Goal: Check status: Check status

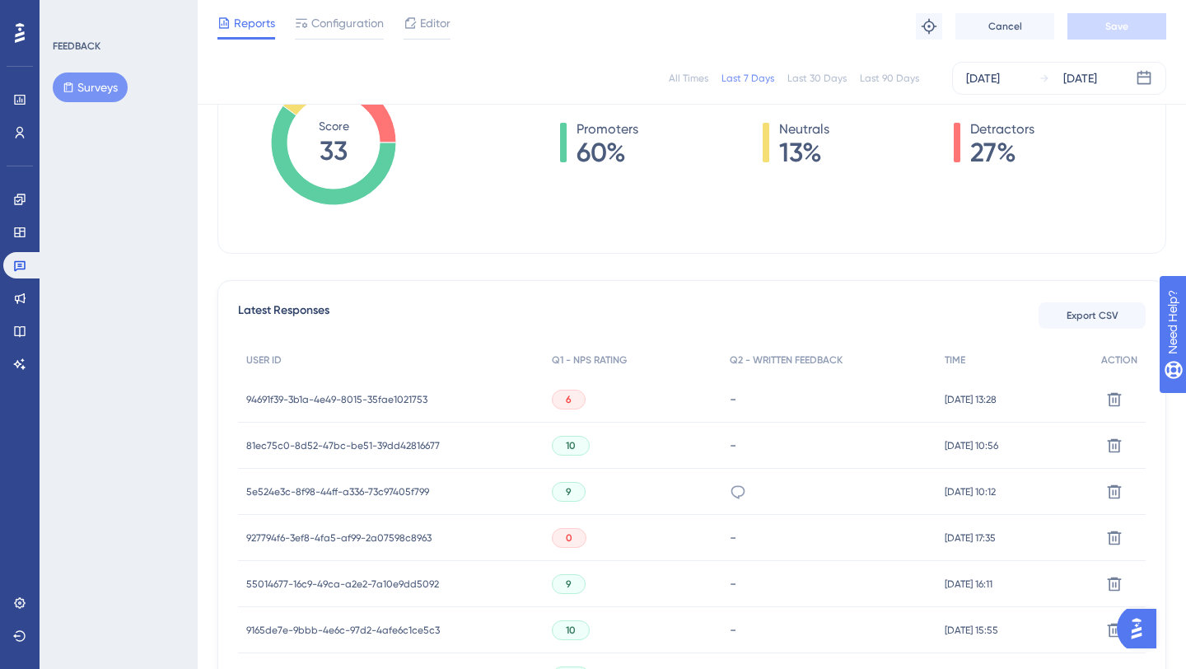
scroll to position [305, 0]
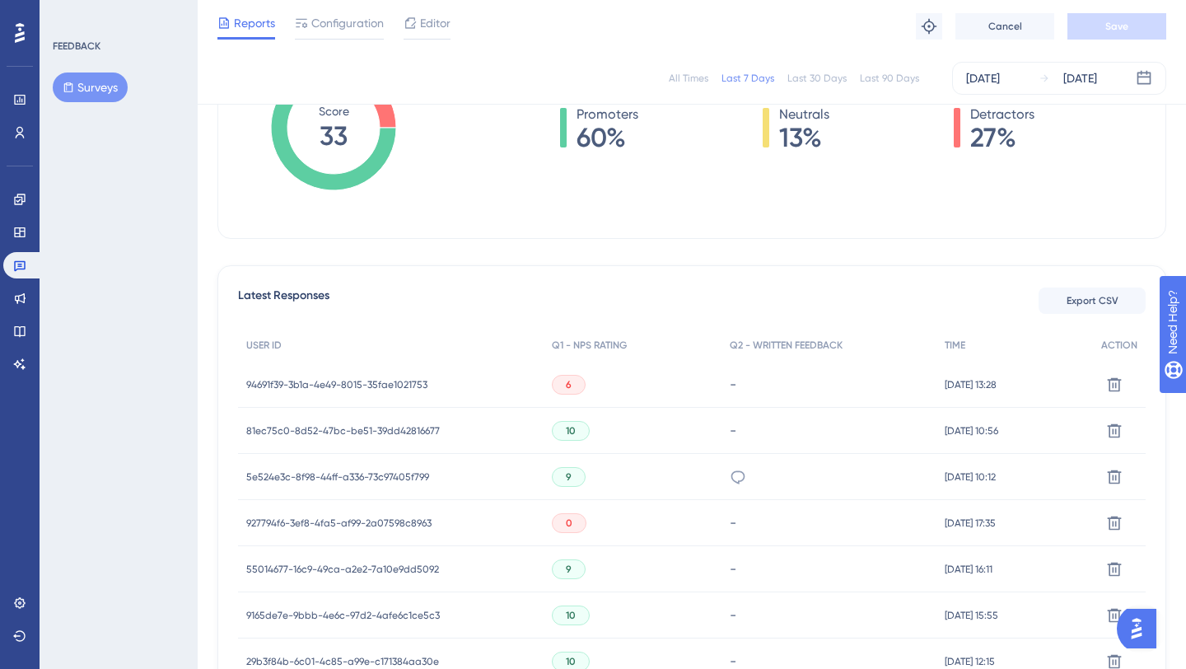
click at [466, 388] on div "94691f39-3b1a-4e49-8015-35fae1021753 94691f39-3b1a-4e49-8015-35fae1021753" at bounding box center [390, 384] width 305 height 46
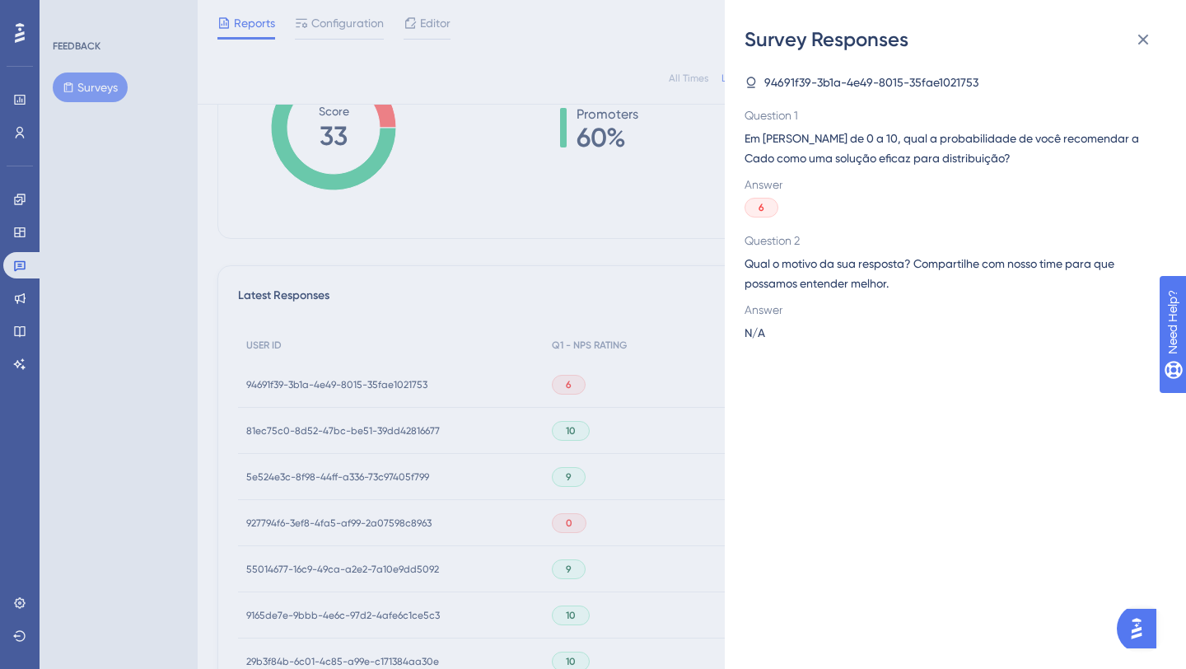
click at [544, 324] on div "Survey Responses 94691f39-3b1a-4e49-8015-35fae1021753 Question 1 Em [PERSON_NAM…" at bounding box center [593, 334] width 1186 height 669
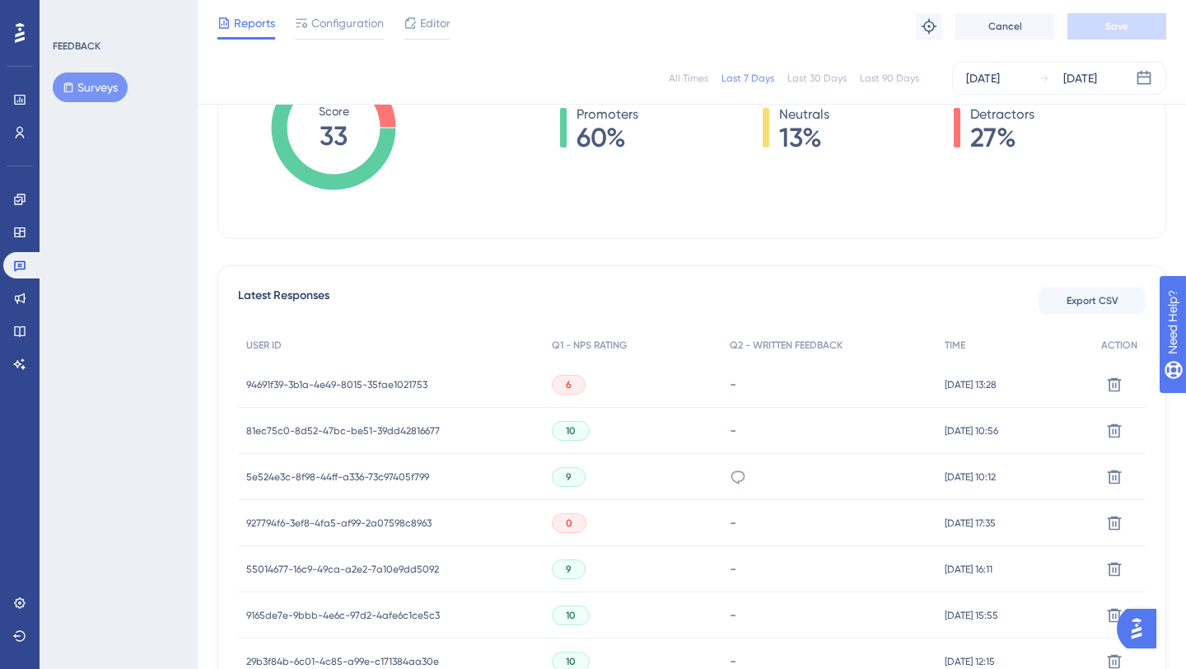
click at [360, 384] on span "94691f39-3b1a-4e49-8015-35fae1021753" at bounding box center [336, 384] width 181 height 13
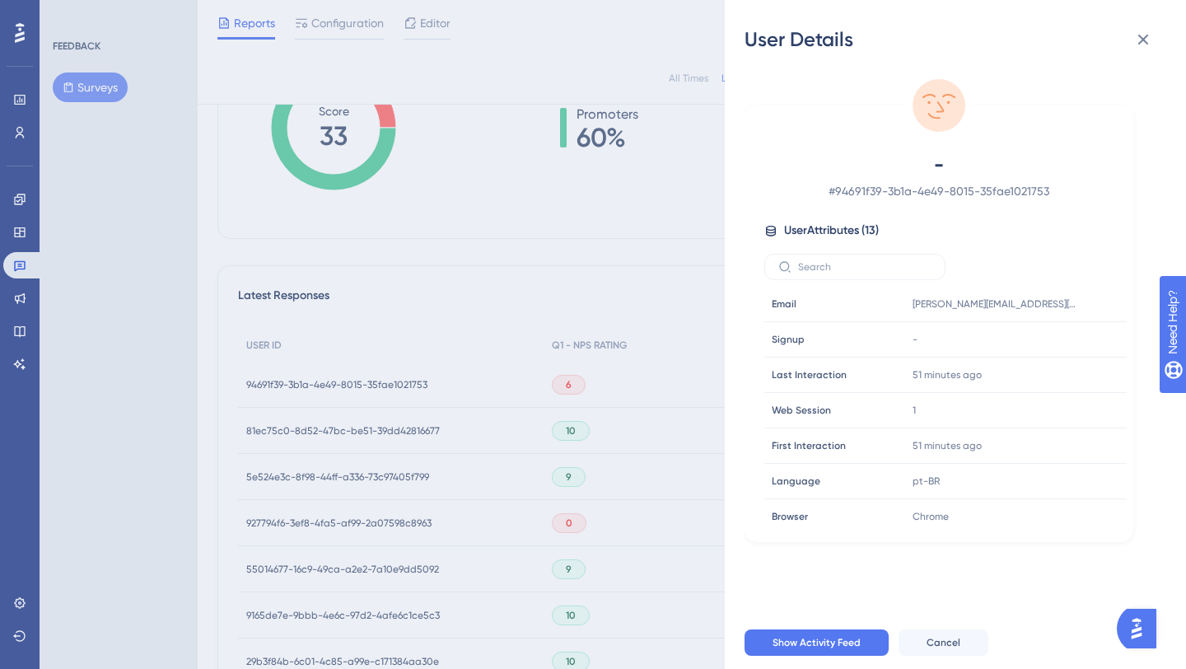
click at [588, 272] on div "User Details - # 94691f39-3b1a-4e49-8015-35fae1021753 User Attributes ( 13 ) Em…" at bounding box center [593, 334] width 1186 height 669
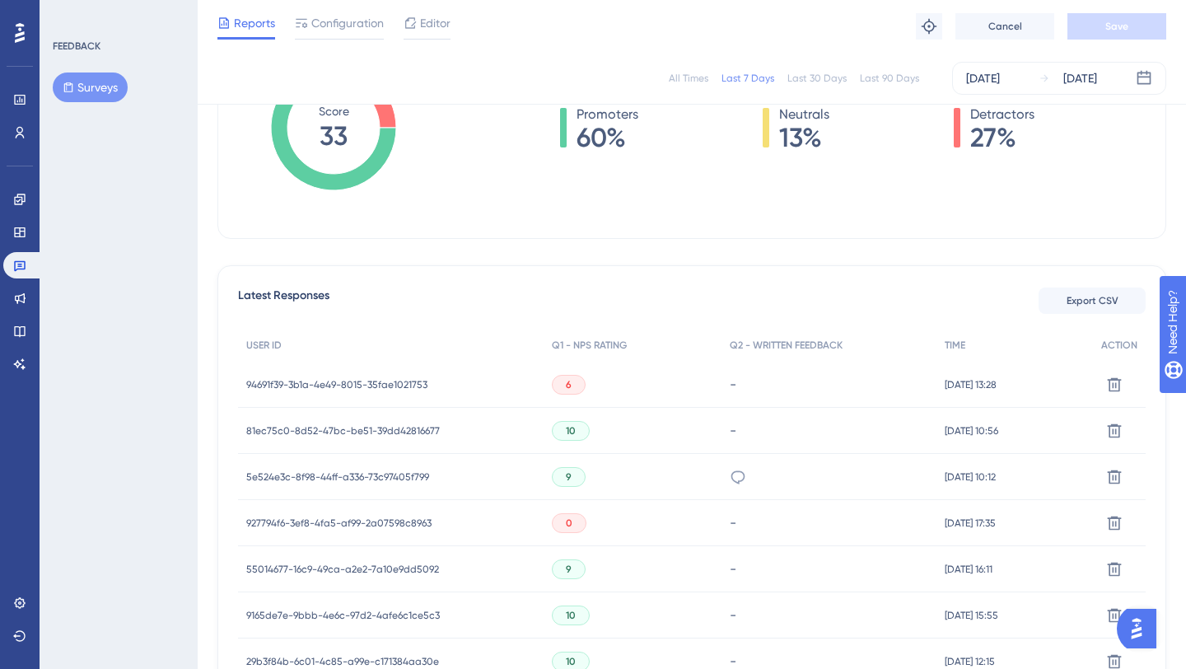
click at [381, 521] on span "927794f6-3ef8-4fa5-af99-2a07598c8963" at bounding box center [338, 522] width 185 height 13
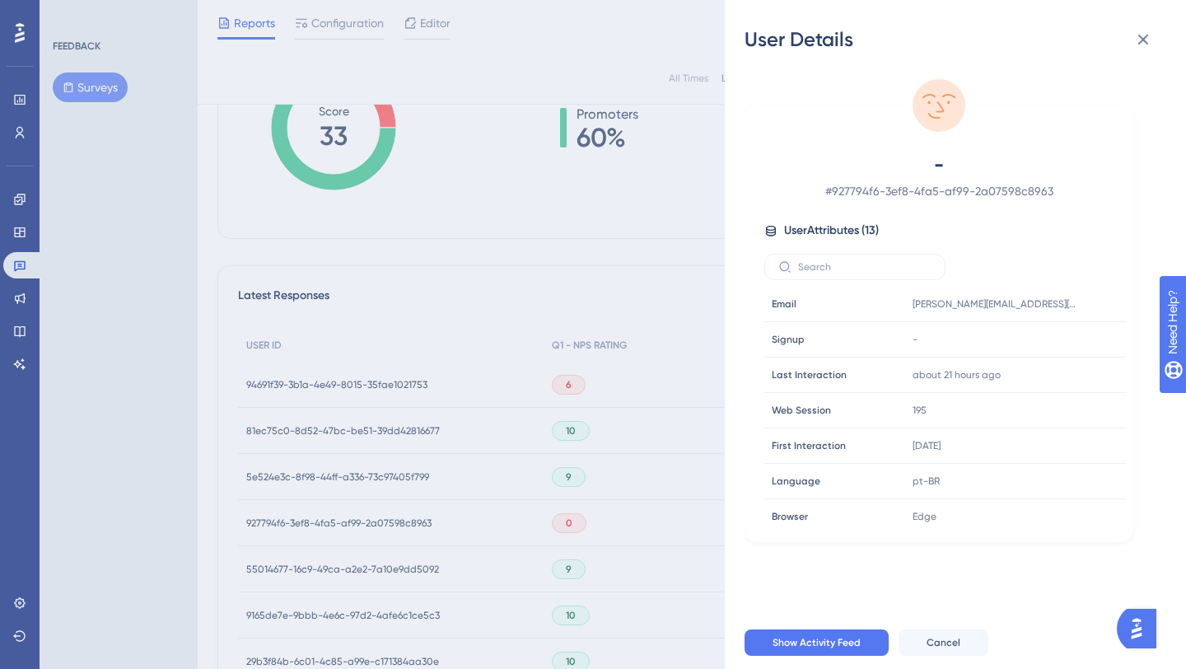
click at [602, 349] on div "User Details - # 927794f6-3ef8-4fa5-af99-2a07598c8963 User Attributes ( 13 ) Em…" at bounding box center [593, 334] width 1186 height 669
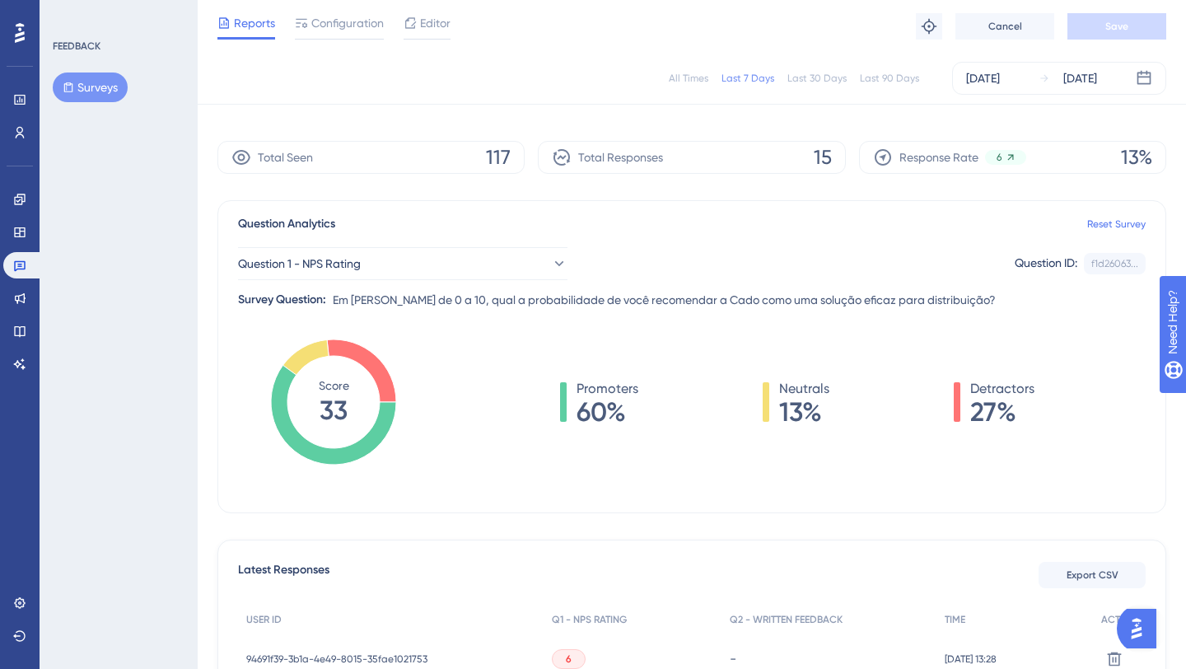
scroll to position [0, 0]
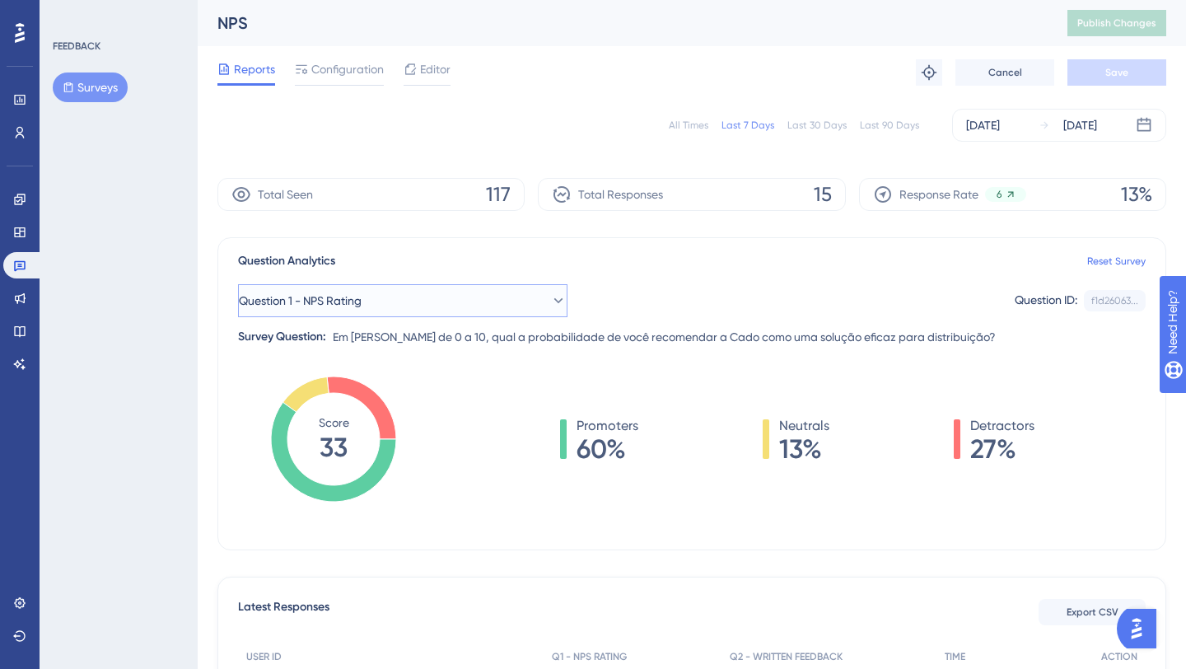
click at [556, 305] on button "Question 1 - NPS Rating" at bounding box center [402, 300] width 329 height 33
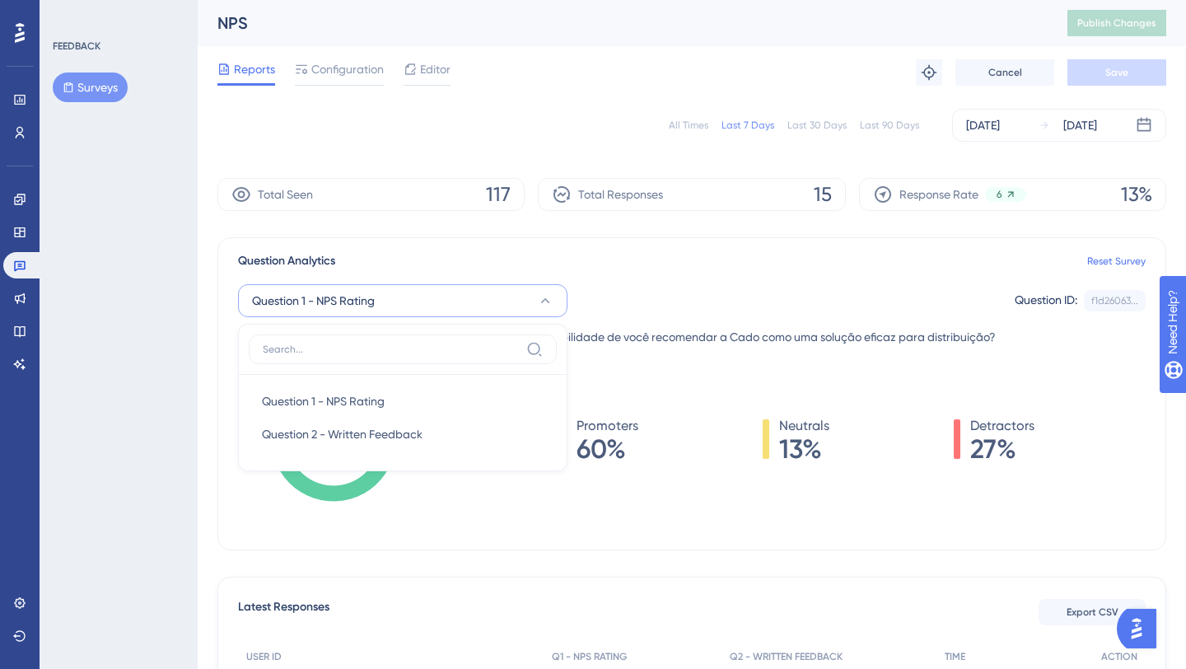
click at [605, 260] on div "Question Analytics Reset Survey" at bounding box center [691, 261] width 907 height 20
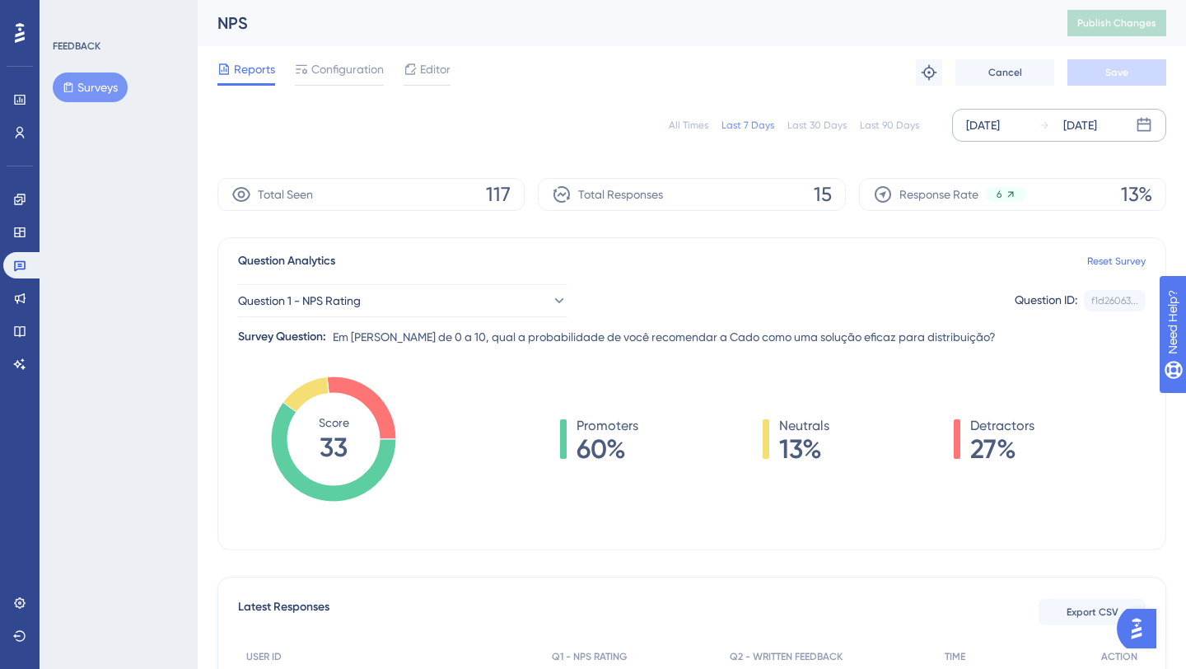
click at [1015, 137] on div "[DATE] [DATE]" at bounding box center [1059, 125] width 214 height 33
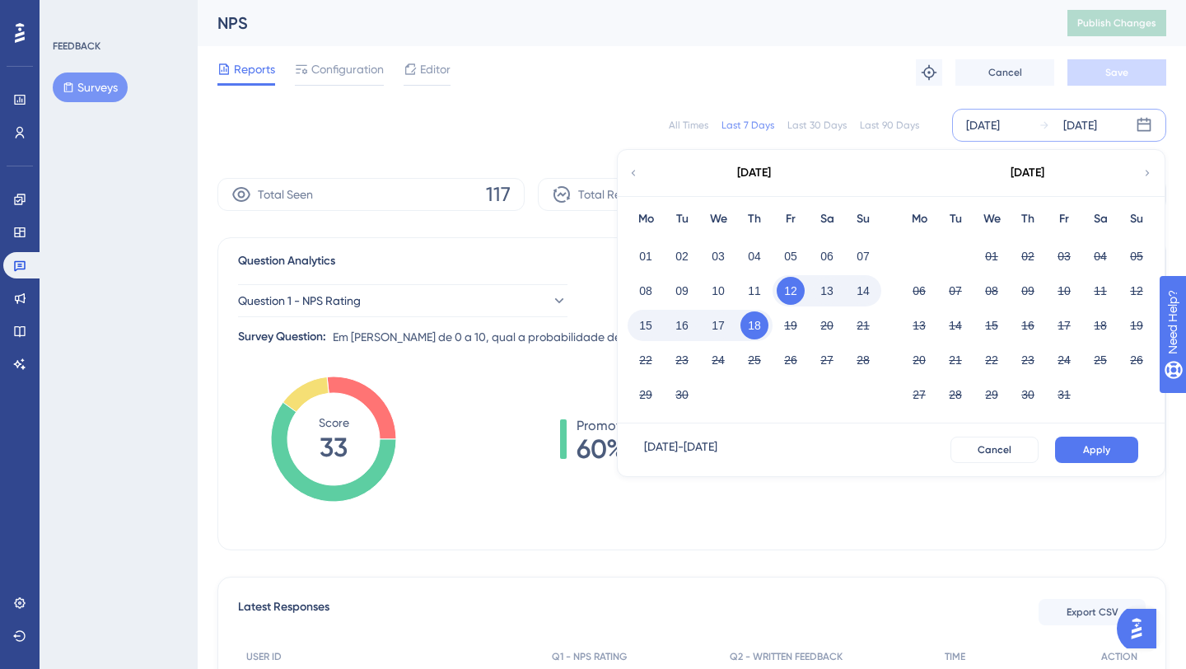
click at [822, 284] on button "13" at bounding box center [827, 291] width 28 height 28
click at [632, 174] on icon at bounding box center [633, 173] width 12 height 15
click at [1141, 172] on icon at bounding box center [1147, 173] width 12 height 15
click at [754, 321] on button "18" at bounding box center [754, 325] width 28 height 28
click at [690, 318] on button "16" at bounding box center [682, 325] width 28 height 28
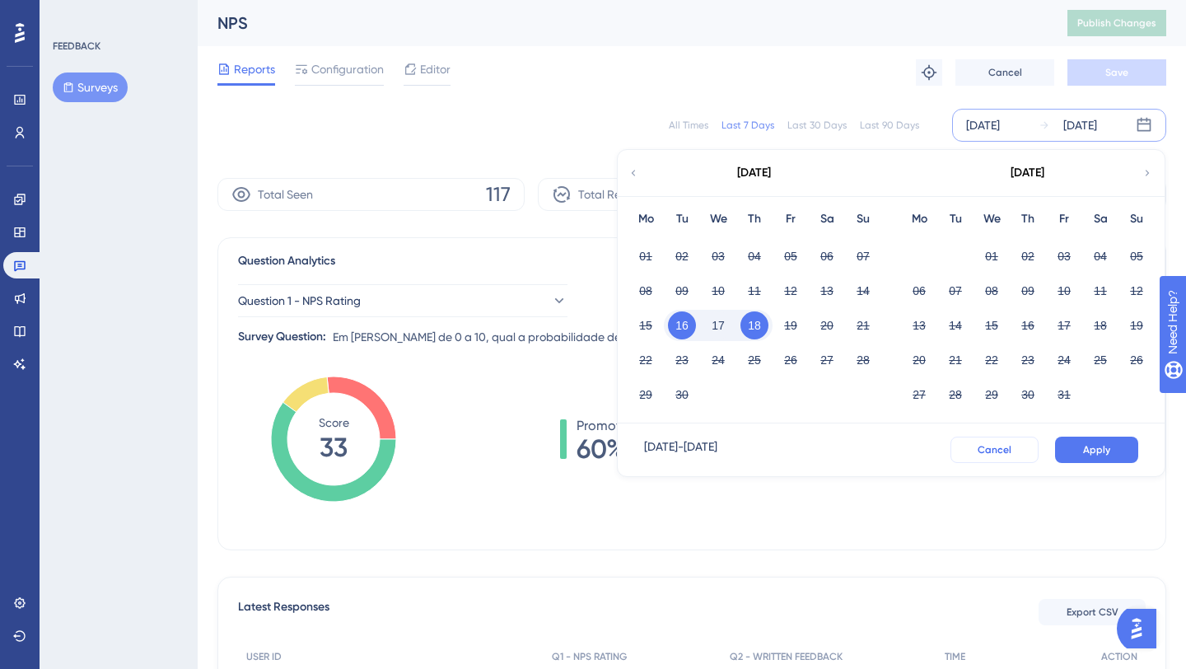
click at [995, 444] on span "Cancel" at bounding box center [994, 449] width 34 height 13
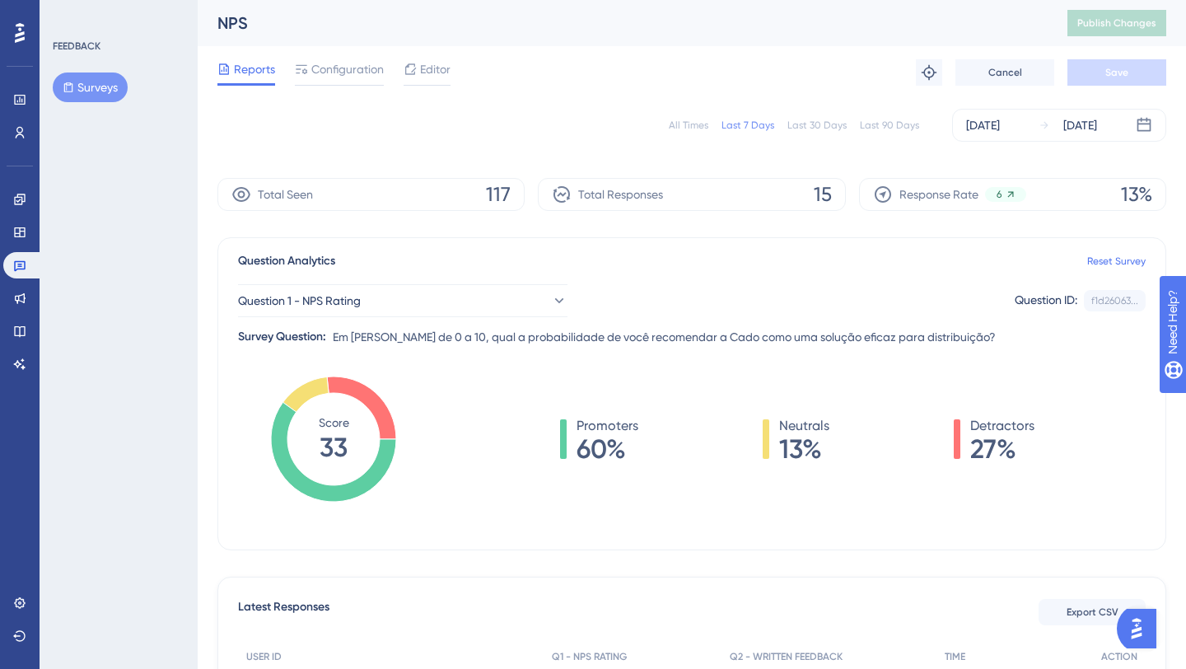
click at [695, 129] on div "All Times" at bounding box center [689, 125] width 40 height 13
click at [982, 129] on div "[DATE]" at bounding box center [983, 125] width 34 height 20
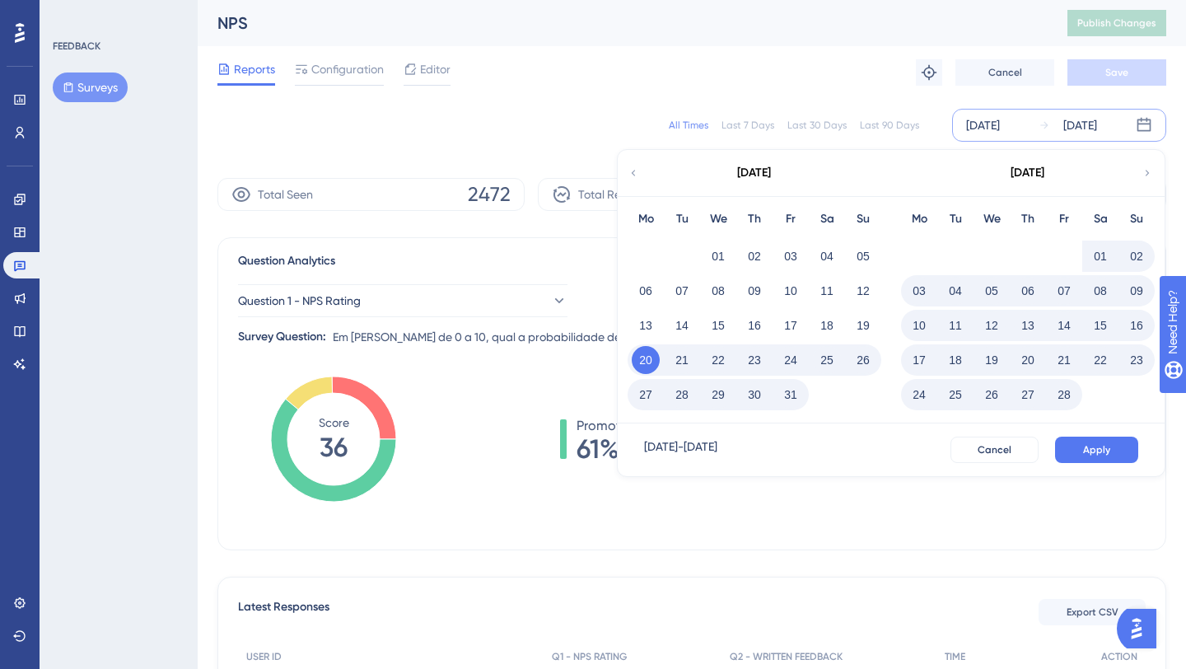
click at [1150, 174] on icon at bounding box center [1147, 173] width 12 height 15
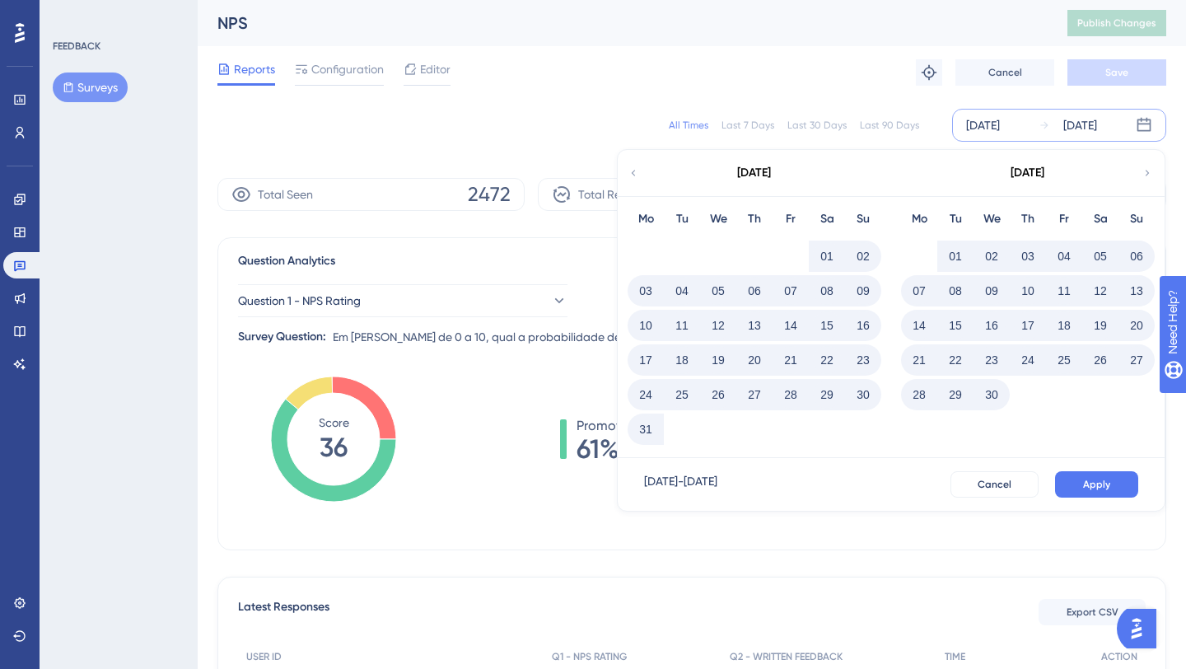
click at [1150, 174] on icon at bounding box center [1147, 173] width 12 height 15
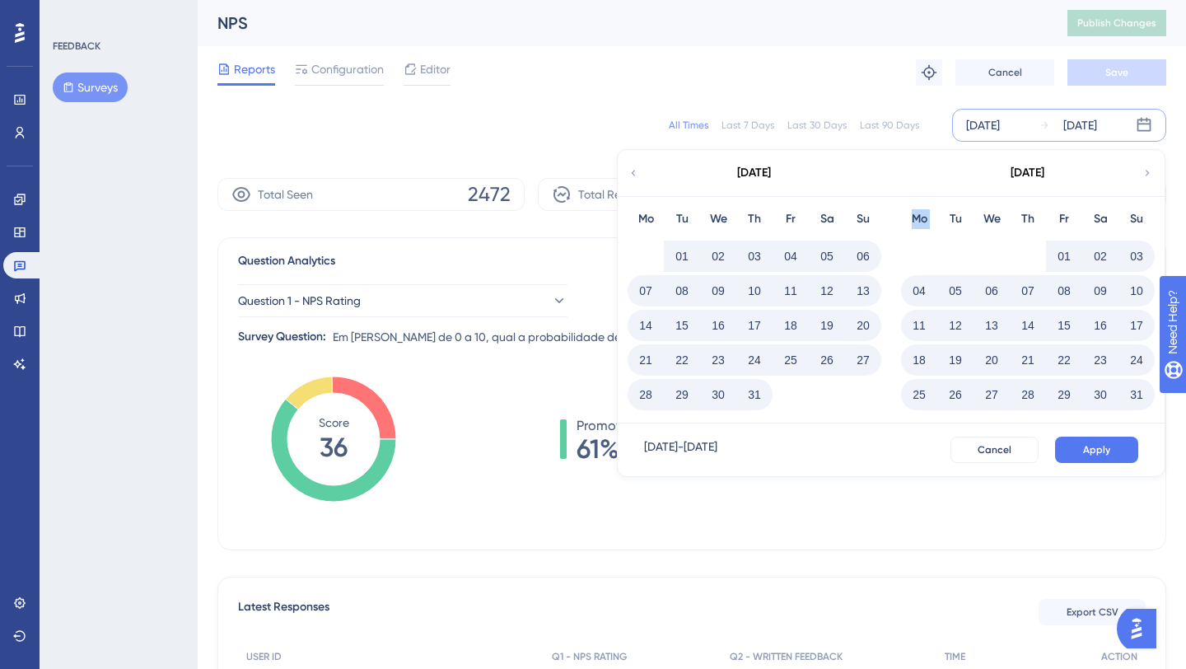
click at [1150, 174] on icon at bounding box center [1147, 173] width 12 height 15
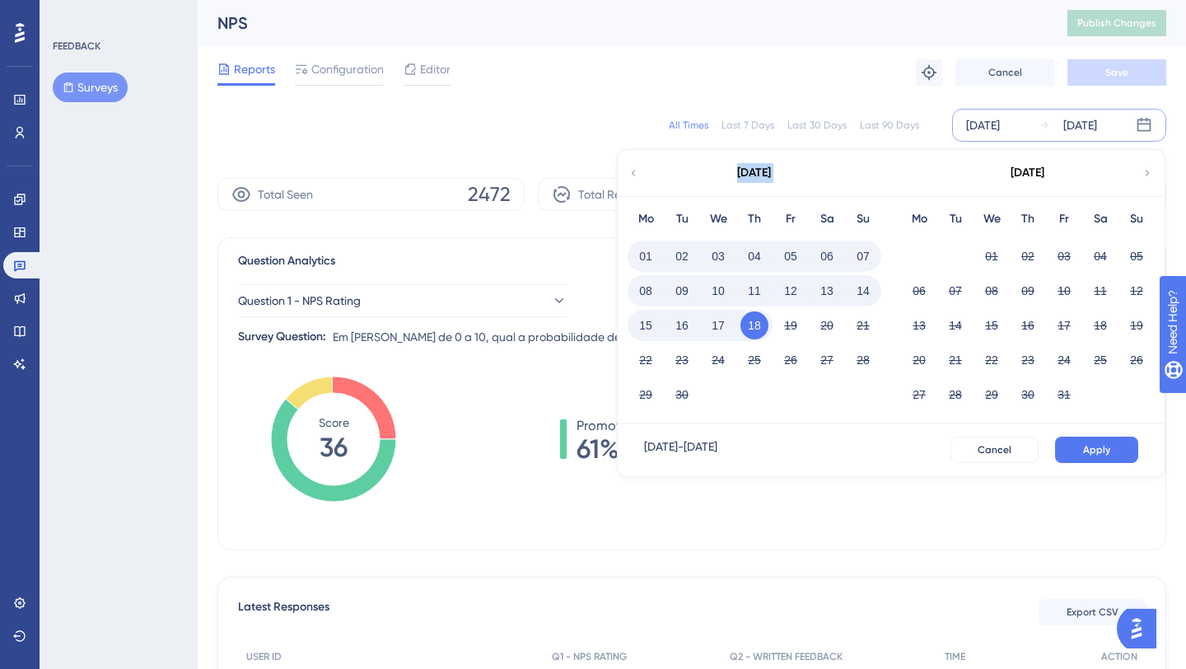
click at [632, 172] on icon at bounding box center [634, 173] width 4 height 6
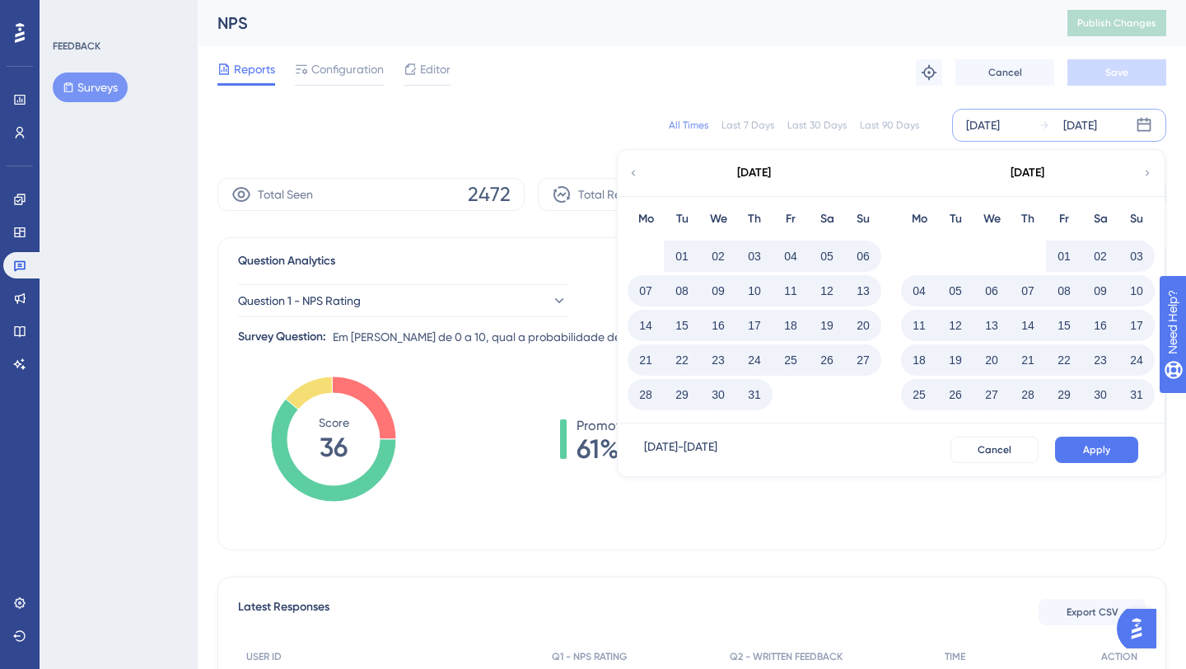
click at [1150, 173] on icon at bounding box center [1147, 173] width 12 height 15
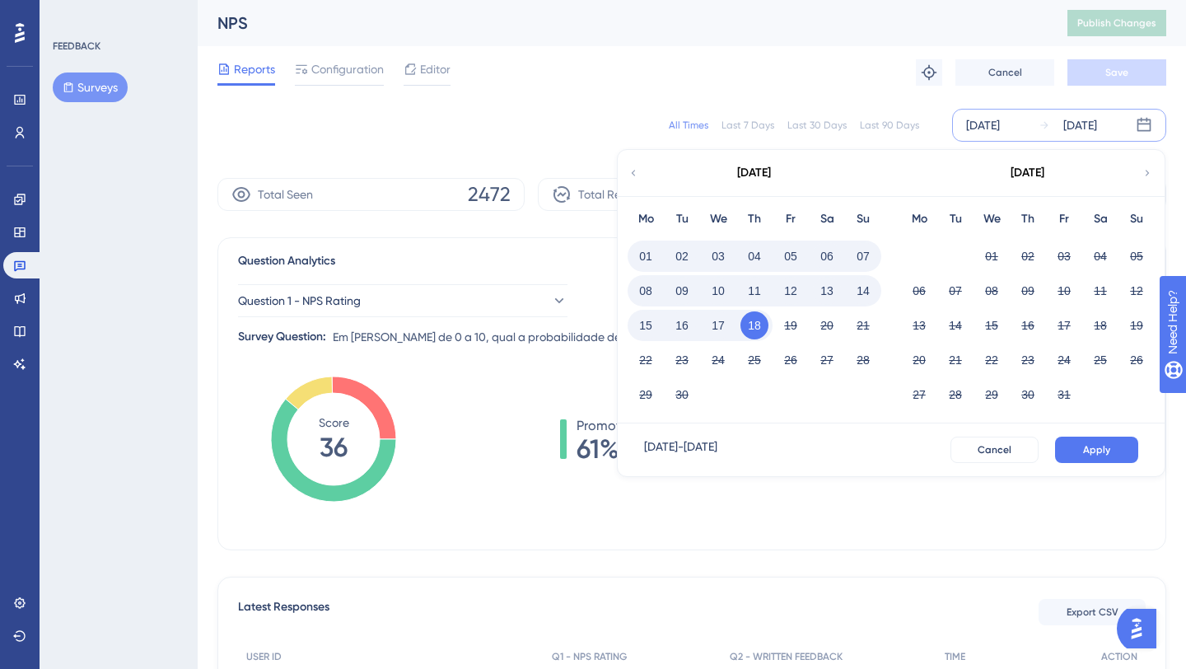
click at [862, 255] on button "07" at bounding box center [863, 256] width 28 height 28
click at [829, 289] on button "13" at bounding box center [827, 291] width 28 height 28
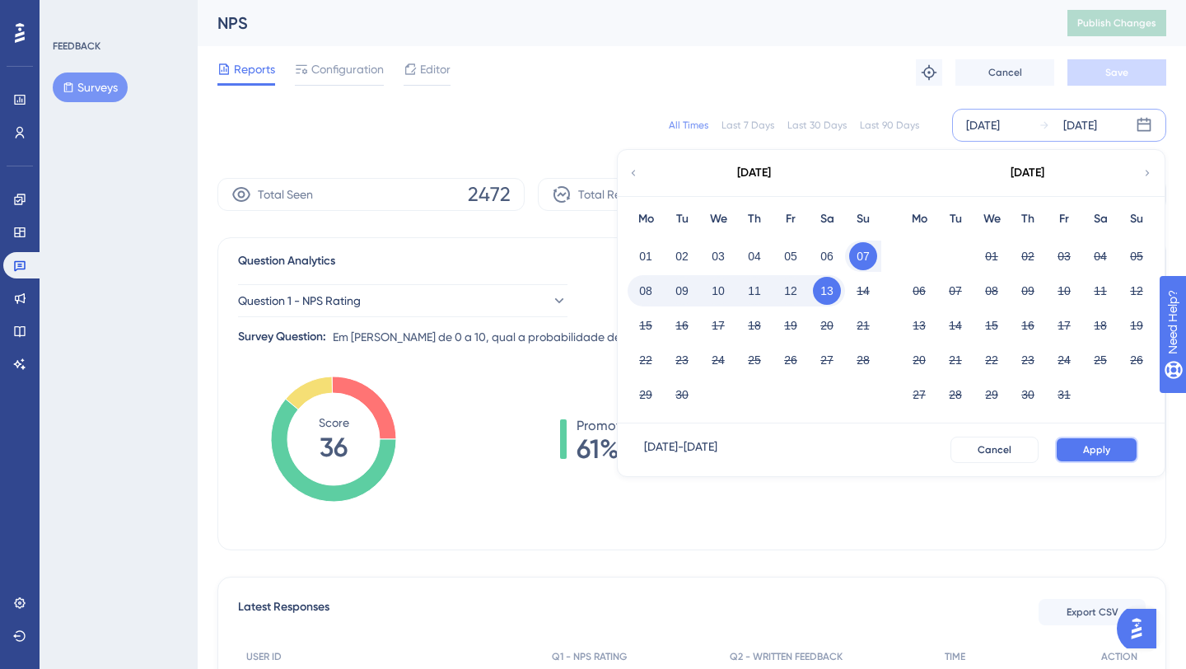
click at [1086, 445] on span "Apply" at bounding box center [1096, 449] width 27 height 13
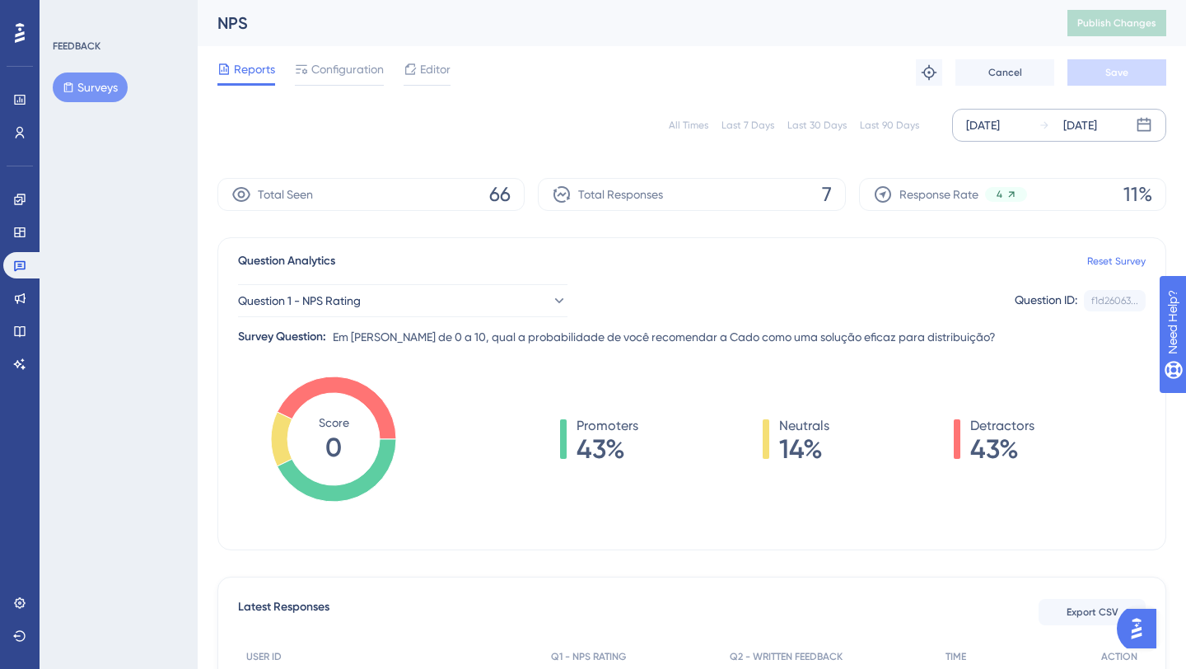
click at [1000, 118] on div "[DATE]" at bounding box center [983, 125] width 34 height 20
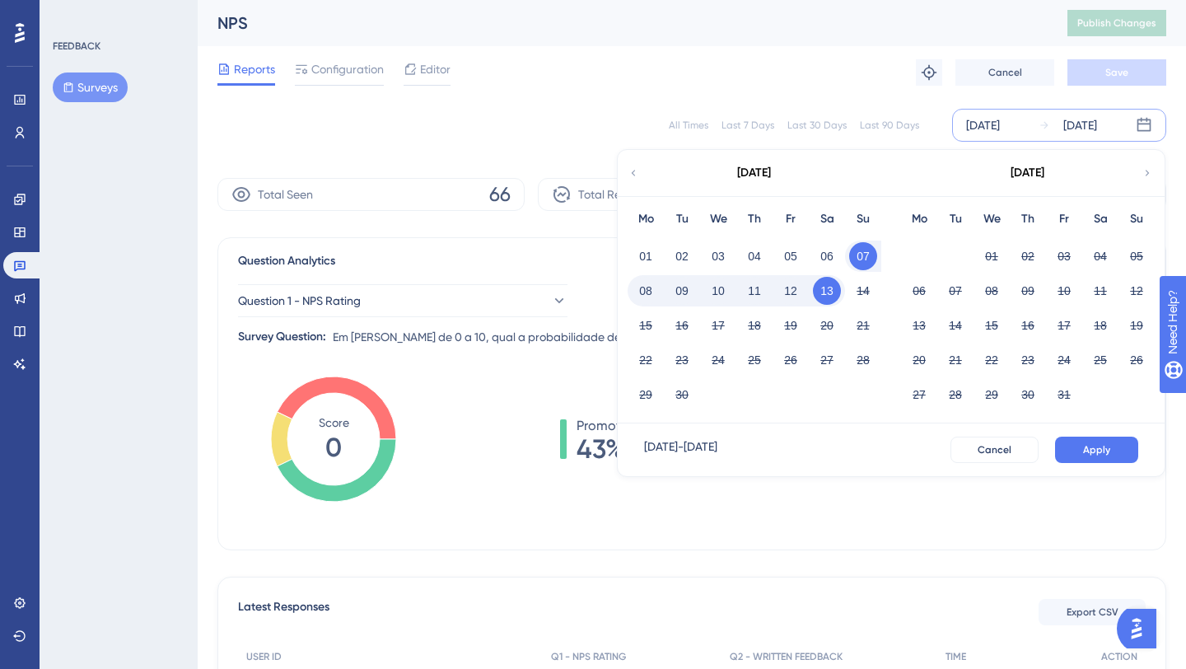
click at [1000, 125] on div "[DATE]" at bounding box center [983, 125] width 34 height 20
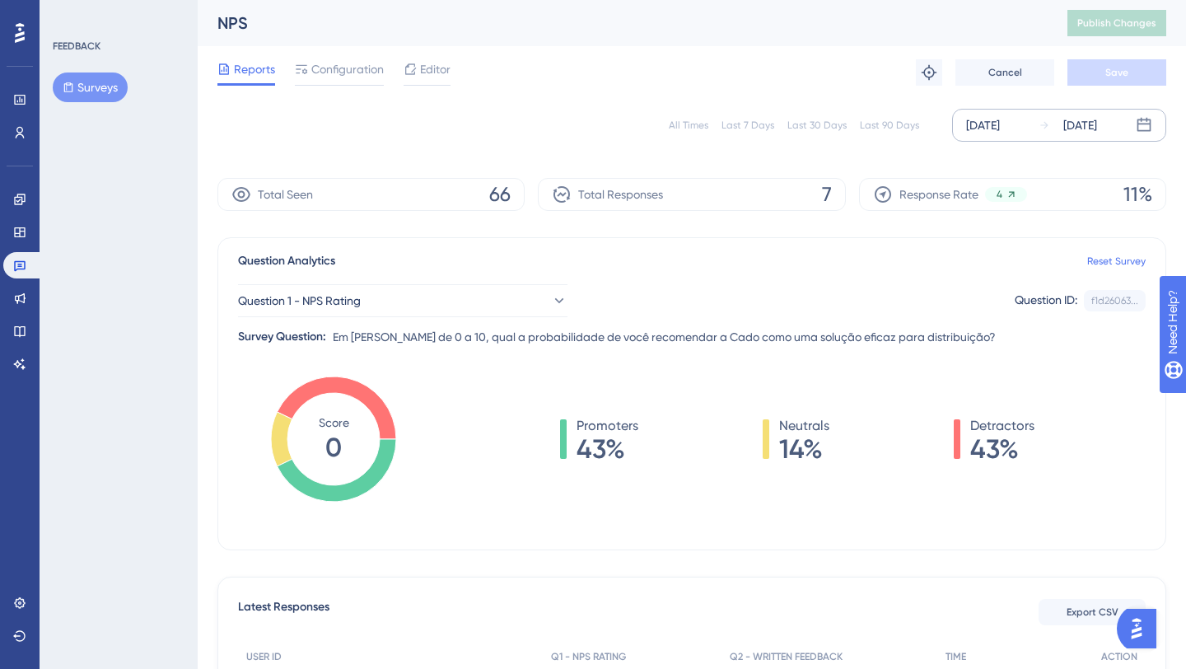
click at [1000, 125] on div "[DATE]" at bounding box center [983, 125] width 34 height 20
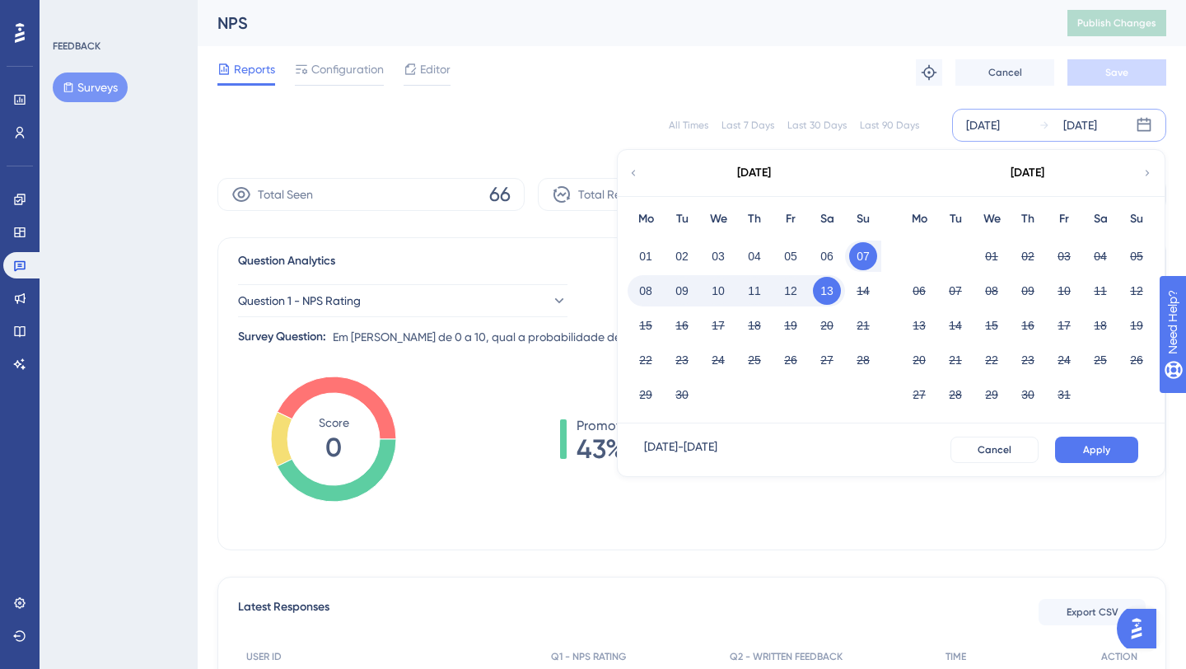
click at [753, 119] on div "Last 7 Days" at bounding box center [747, 125] width 53 height 13
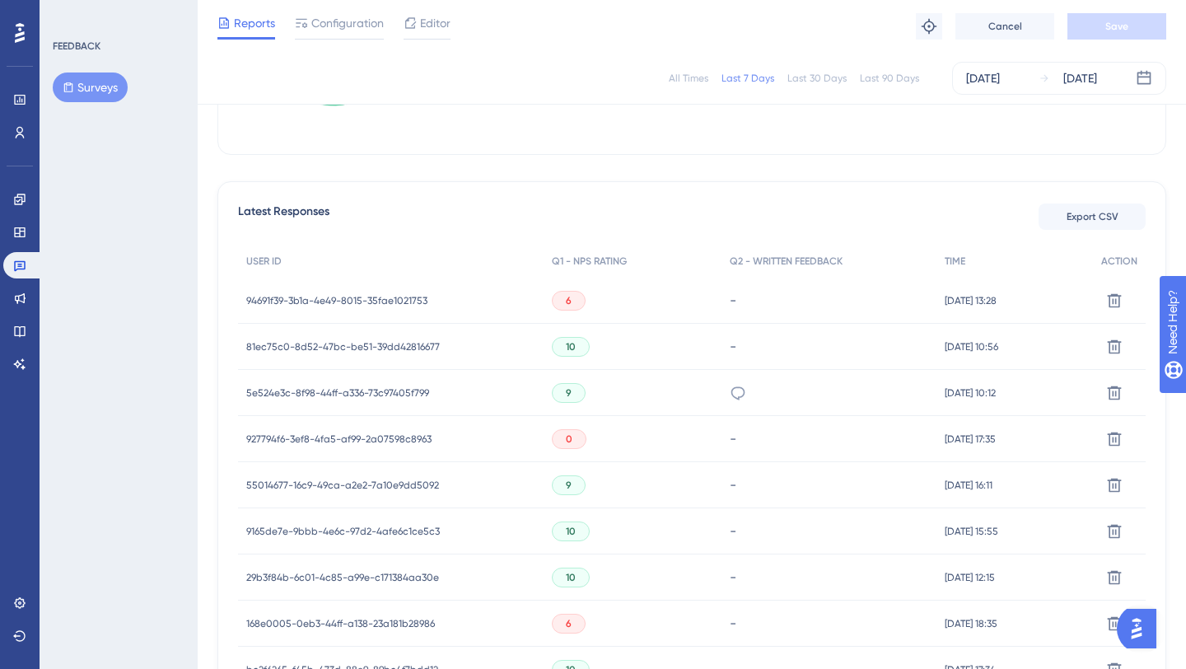
scroll to position [388, 0]
click at [566, 306] on span "6" at bounding box center [569, 301] width 6 height 13
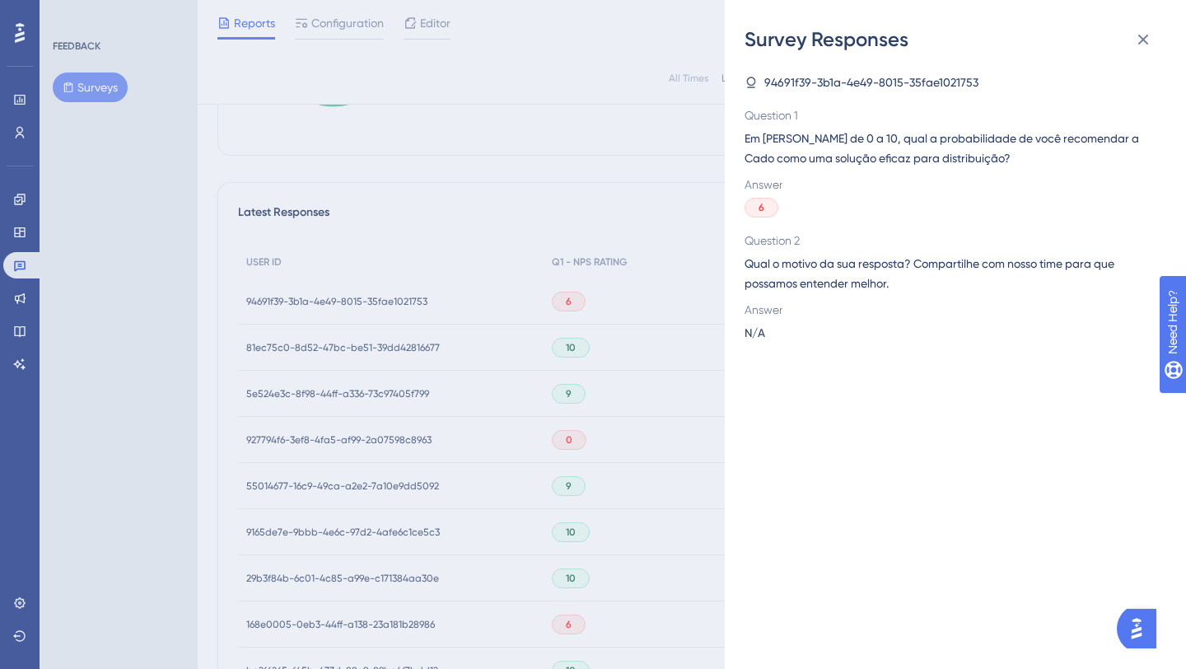
click at [559, 306] on div "Survey Responses 94691f39-3b1a-4e49-8015-35fae1021753 Question 1 Em [PERSON_NAM…" at bounding box center [593, 334] width 1186 height 669
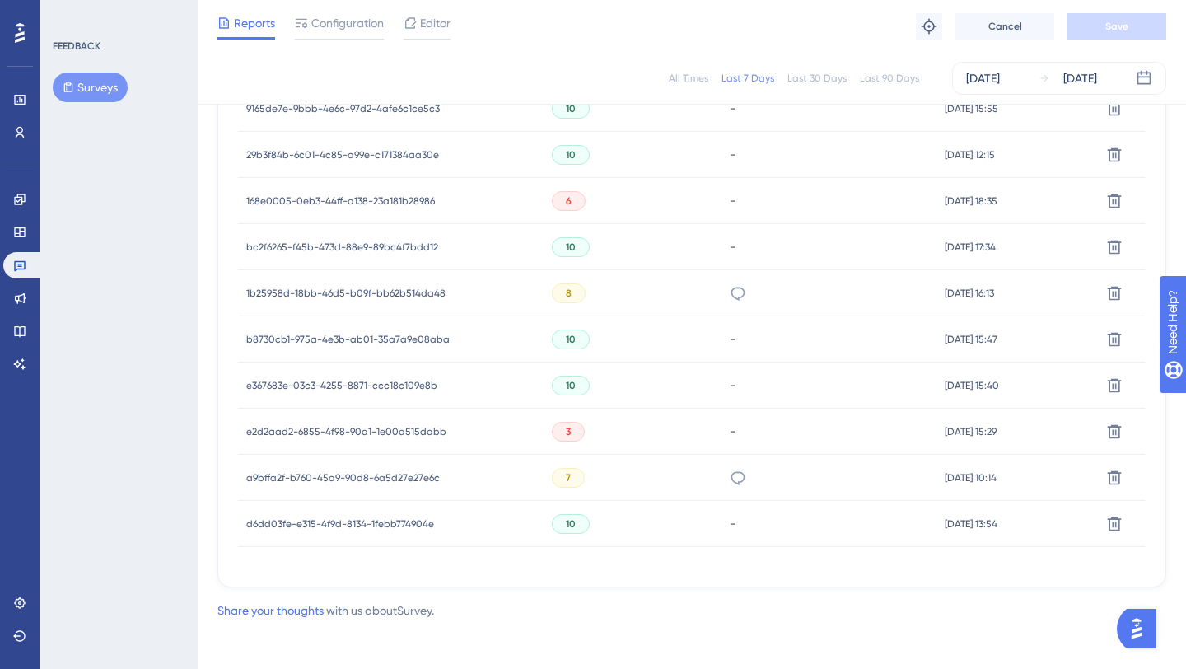
scroll to position [815, 0]
